Goal: Task Accomplishment & Management: Complete application form

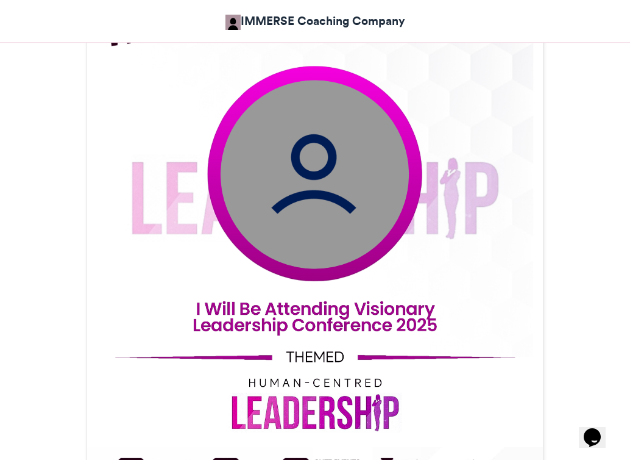
scroll to position [474, 0]
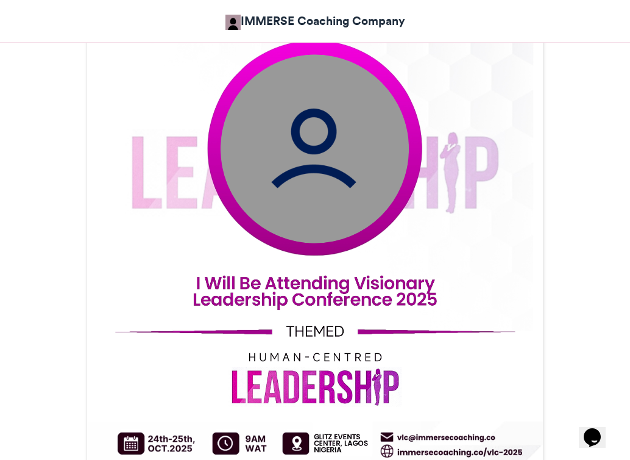
click at [335, 178] on img at bounding box center [315, 148] width 188 height 188
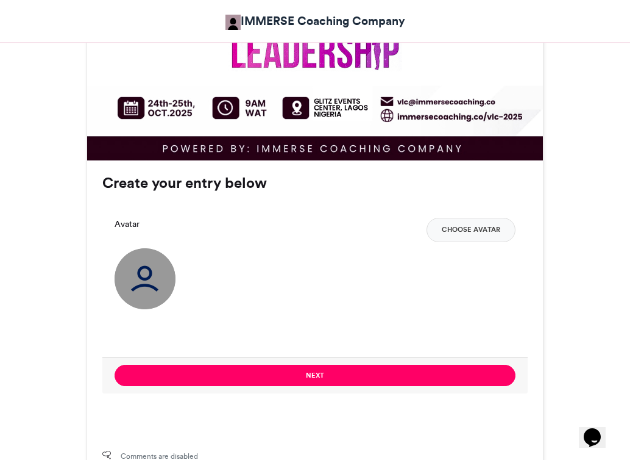
scroll to position [810, 0]
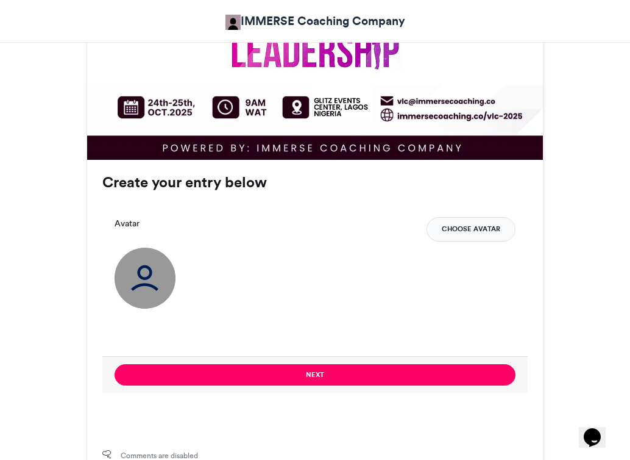
click at [463, 225] on button "Choose Avatar" at bounding box center [471, 229] width 89 height 24
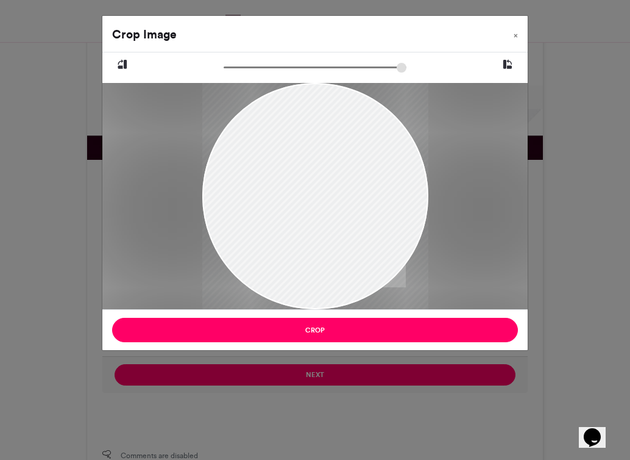
drag, startPoint x: 364, startPoint y: 236, endPoint x: 363, endPoint y: 253, distance: 17.1
click at [363, 254] on div at bounding box center [315, 214] width 226 height 283
click at [339, 268] on div at bounding box center [315, 214] width 226 height 283
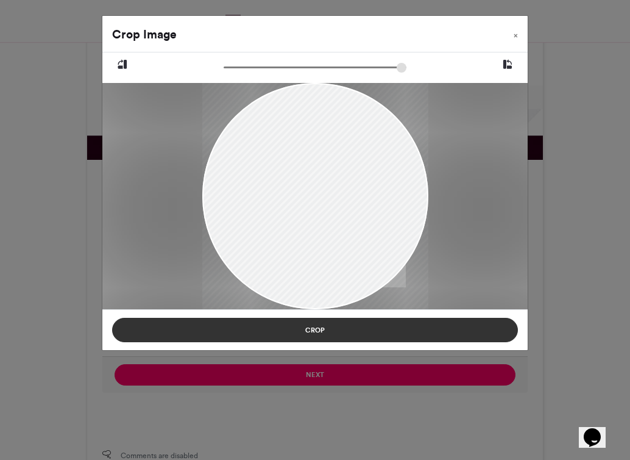
click at [363, 331] on button "Crop" at bounding box center [315, 330] width 406 height 24
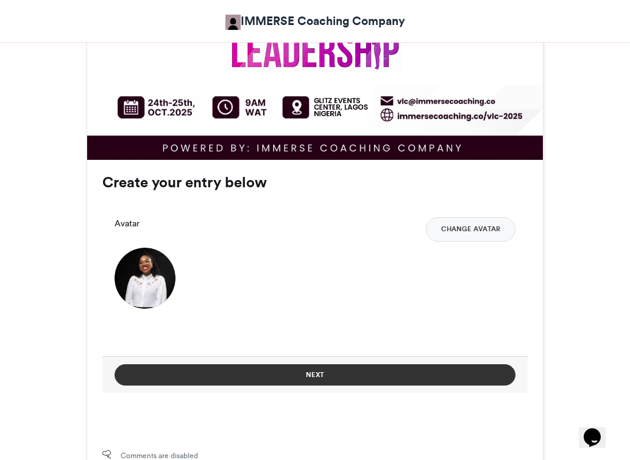
click at [348, 380] on button "Next" at bounding box center [315, 374] width 401 height 21
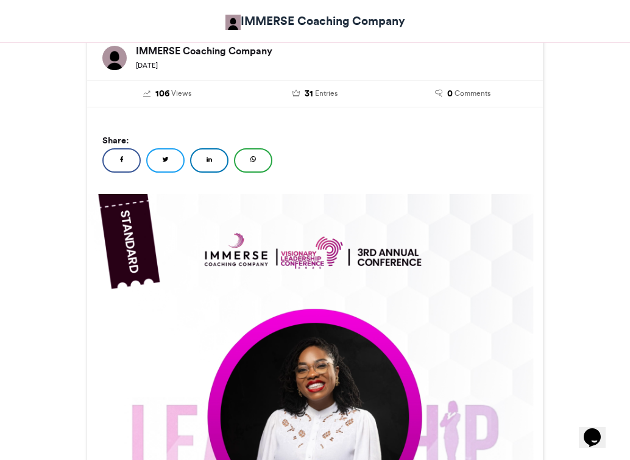
scroll to position [0, 0]
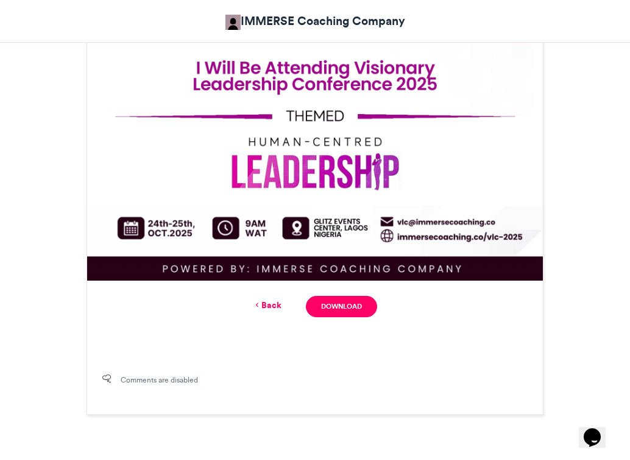
click at [269, 308] on link "Back" at bounding box center [267, 305] width 29 height 13
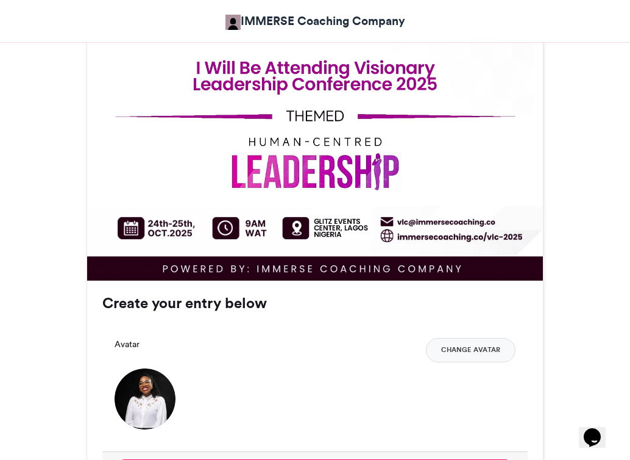
scroll to position [860, 0]
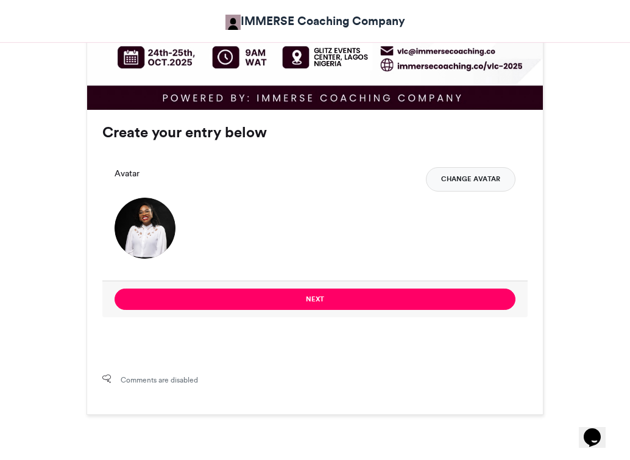
click at [466, 174] on button "Change Avatar" at bounding box center [471, 179] width 90 height 24
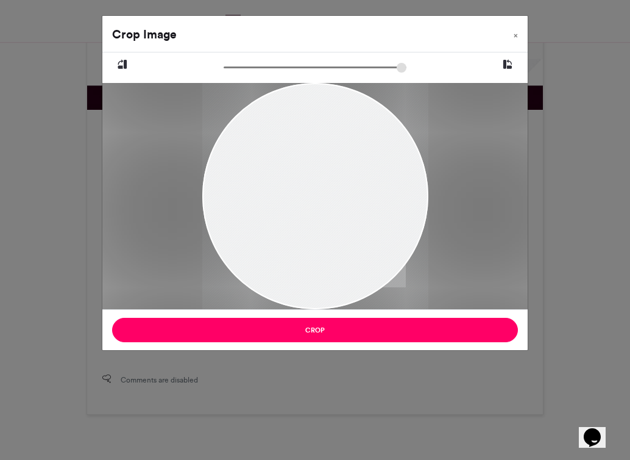
drag, startPoint x: 374, startPoint y: 266, endPoint x: 368, endPoint y: 267, distance: 6.1
click at [368, 267] on div at bounding box center [315, 197] width 226 height 302
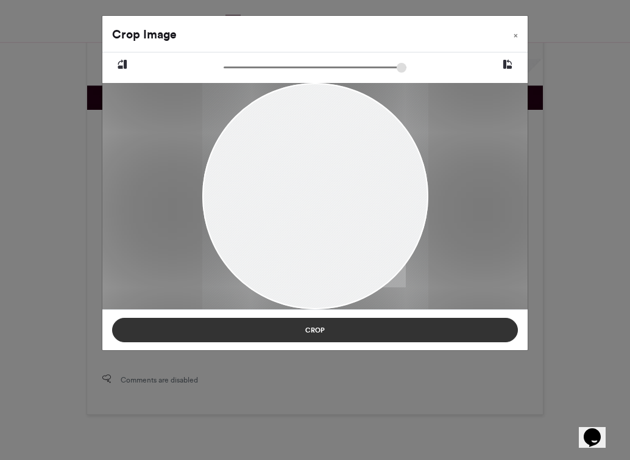
click at [362, 328] on button "Crop" at bounding box center [315, 330] width 406 height 24
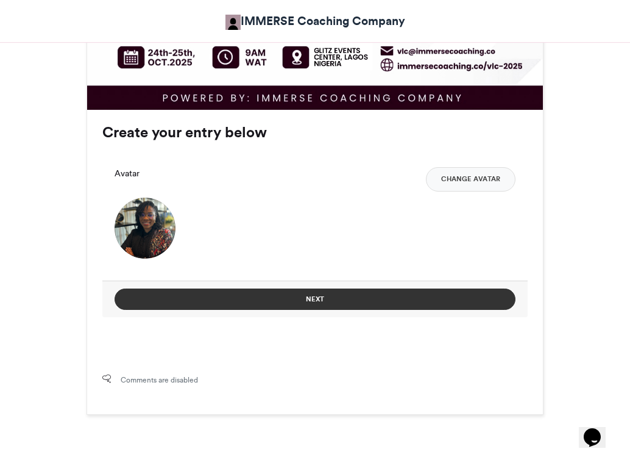
click at [345, 301] on button "Next" at bounding box center [315, 298] width 401 height 21
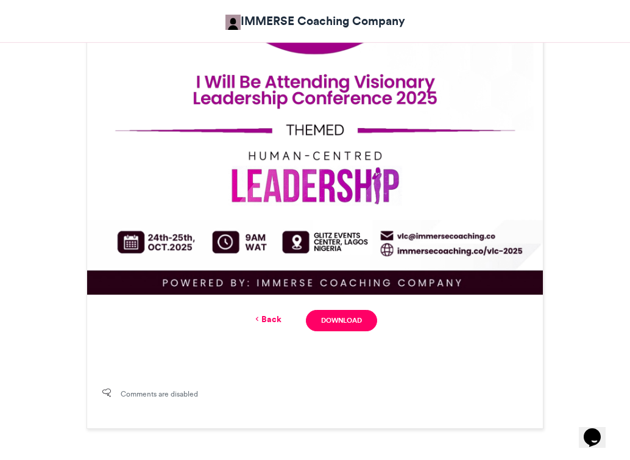
scroll to position [777, 0]
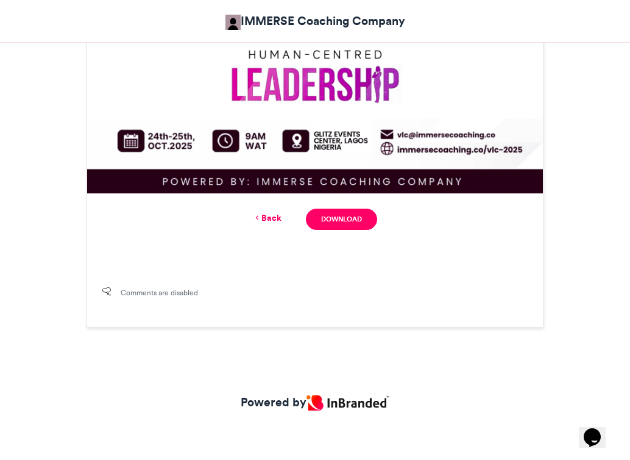
click at [268, 218] on link "Back" at bounding box center [267, 218] width 29 height 13
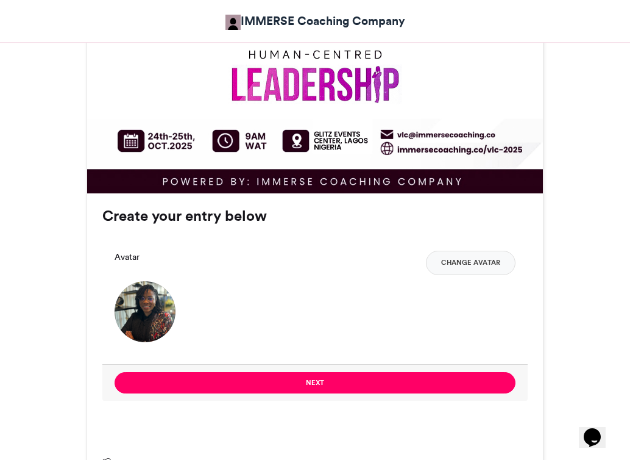
scroll to position [947, 0]
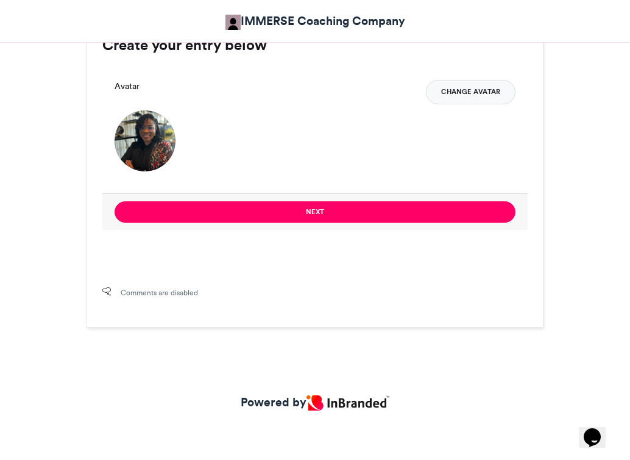
click at [465, 95] on button "Change Avatar" at bounding box center [471, 92] width 90 height 24
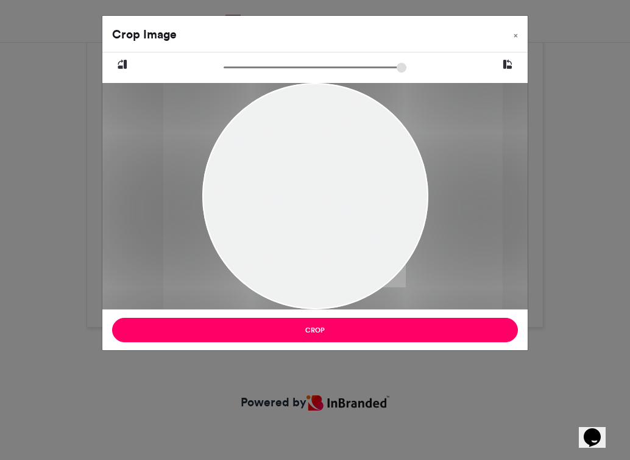
drag, startPoint x: 348, startPoint y: 262, endPoint x: 366, endPoint y: 251, distance: 20.5
click at [366, 251] on div at bounding box center [333, 196] width 340 height 226
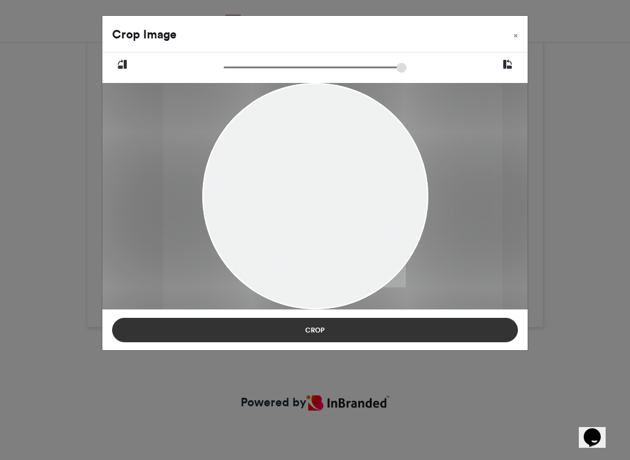
click at [362, 329] on button "Crop" at bounding box center [315, 330] width 406 height 24
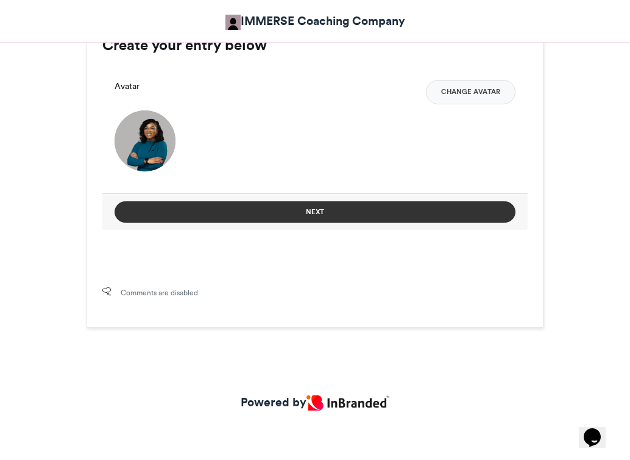
click at [331, 212] on button "Next" at bounding box center [315, 211] width 401 height 21
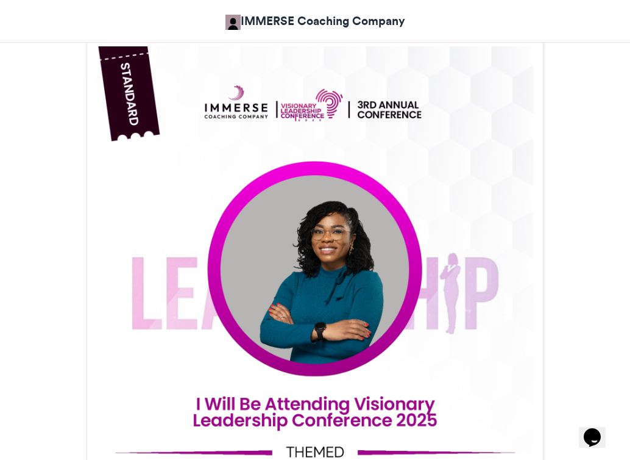
scroll to position [351, 0]
